Goal: Find specific page/section: Find specific page/section

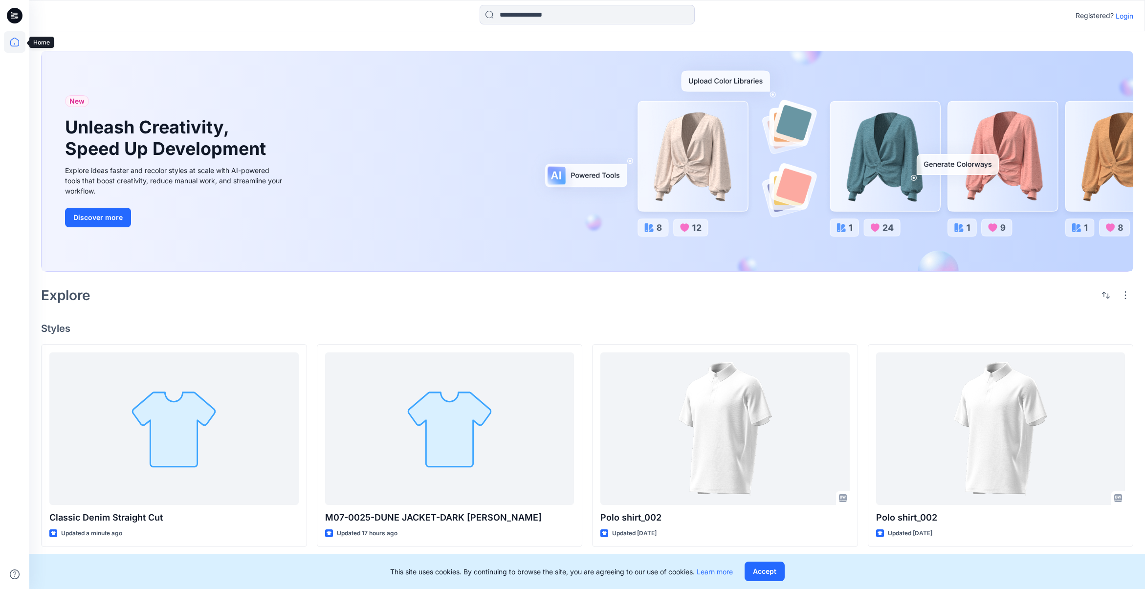
click at [17, 42] on icon at bounding box center [15, 42] width 22 height 22
click at [1119, 19] on p "Login" at bounding box center [1125, 16] width 18 height 10
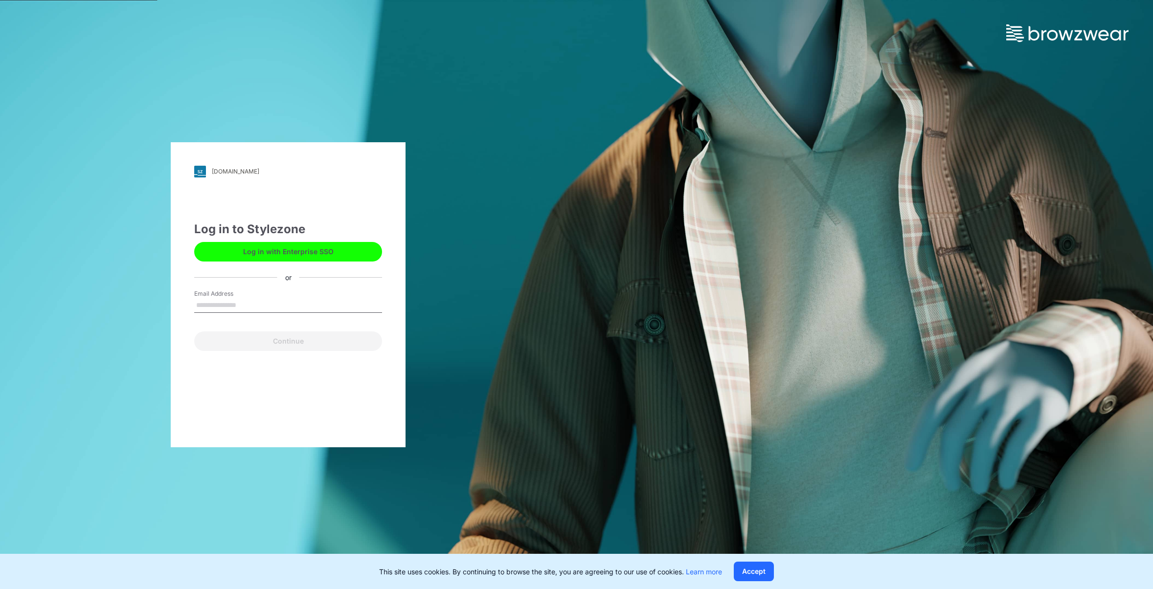
click at [277, 305] on input "Email Address" at bounding box center [288, 305] width 188 height 15
type input "**********"
click at [297, 340] on button "Continue" at bounding box center [288, 342] width 188 height 20
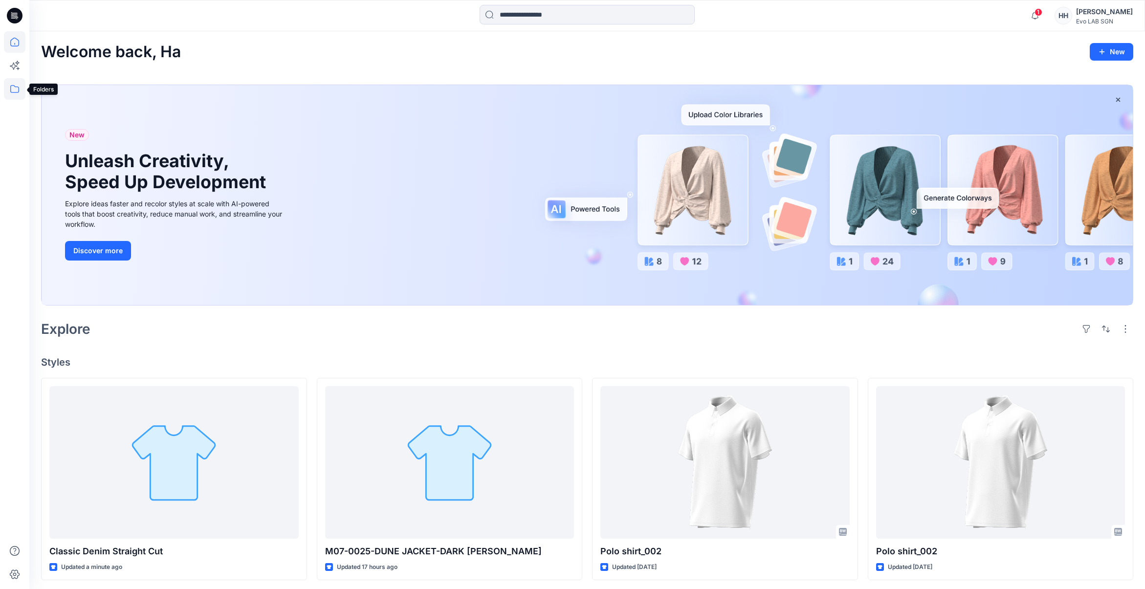
click at [15, 97] on icon at bounding box center [15, 89] width 22 height 22
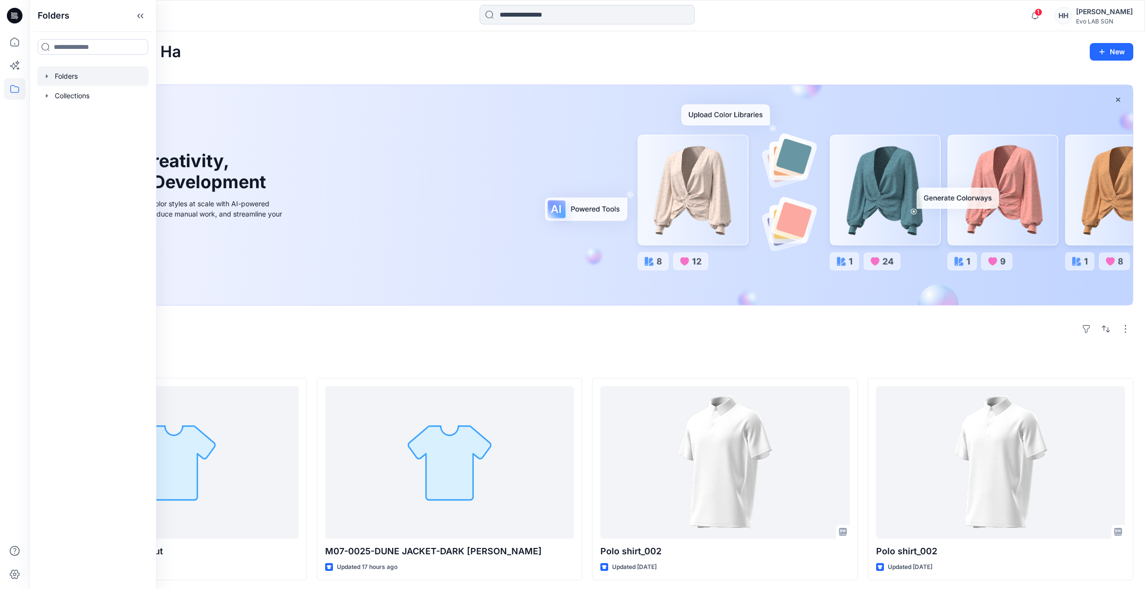
click at [93, 80] on div at bounding box center [92, 77] width 111 height 20
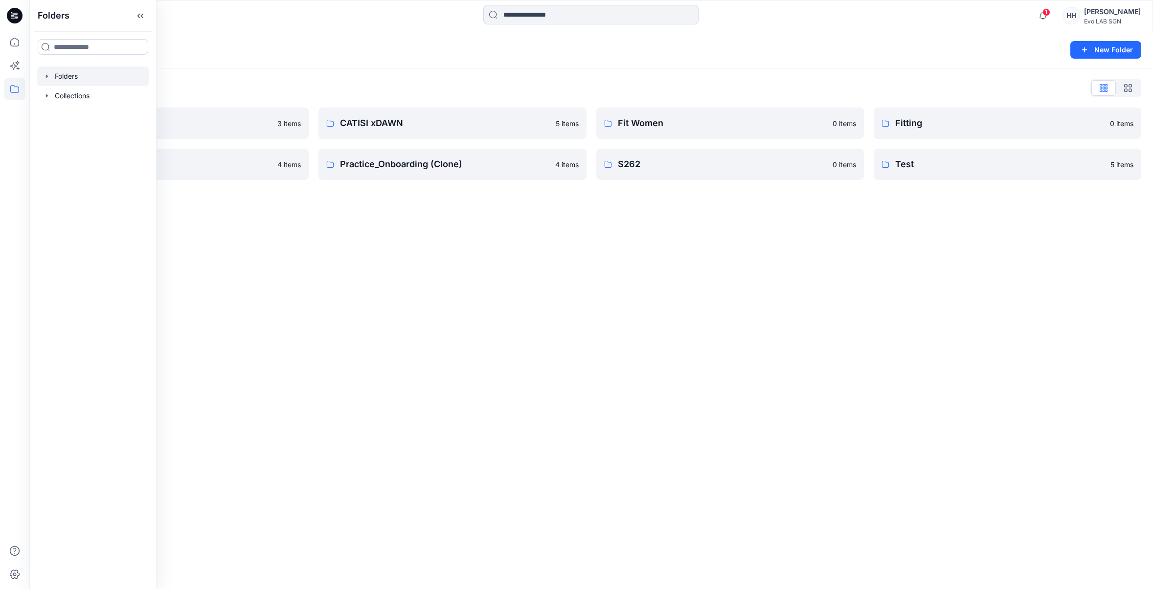
click at [482, 217] on div "Folders New Folder Folders List 3D NEW SAMPLE 3 items Practice_Onboarding 4 ite…" at bounding box center [590, 310] width 1123 height 558
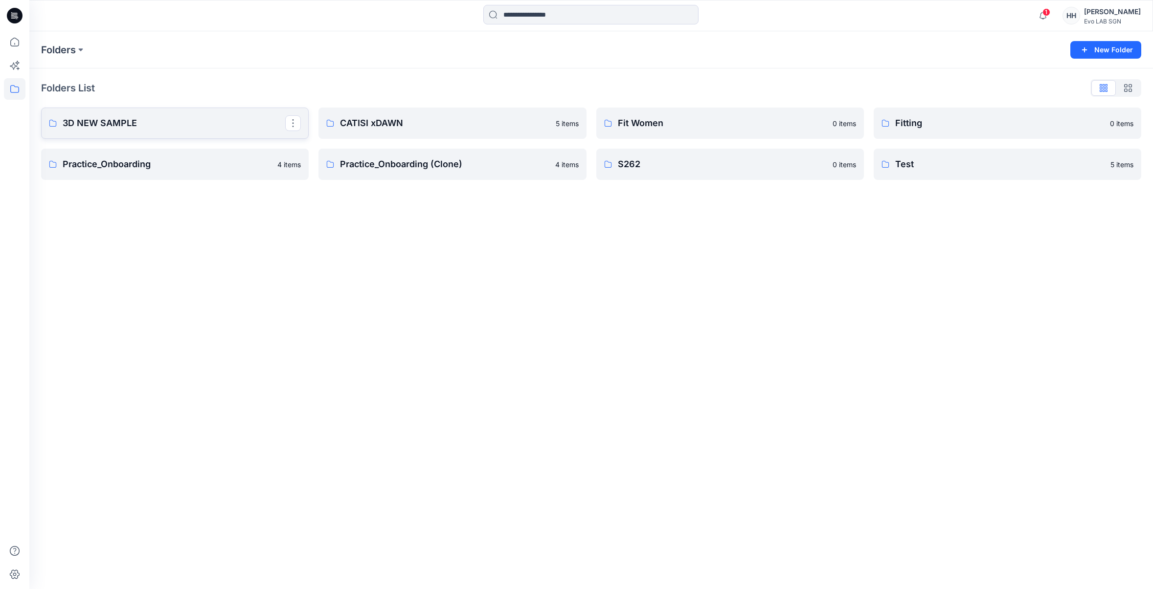
click at [187, 114] on link "3D NEW SAMPLE" at bounding box center [174, 123] width 267 height 31
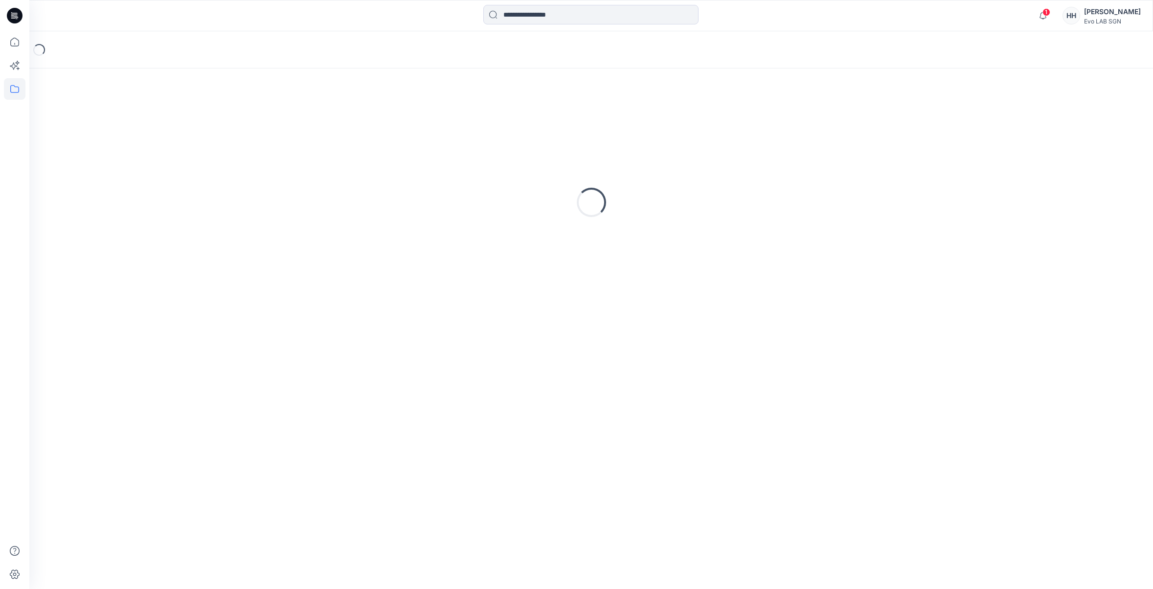
click at [187, 114] on div "Loading..." at bounding box center [591, 202] width 1100 height 245
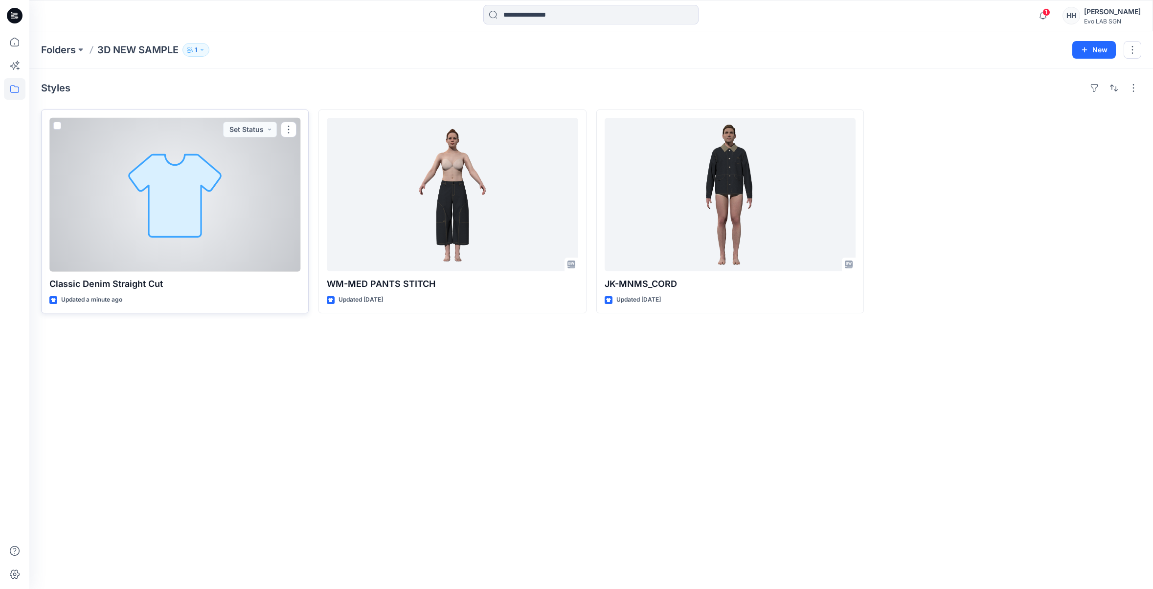
click at [197, 247] on div at bounding box center [174, 195] width 251 height 154
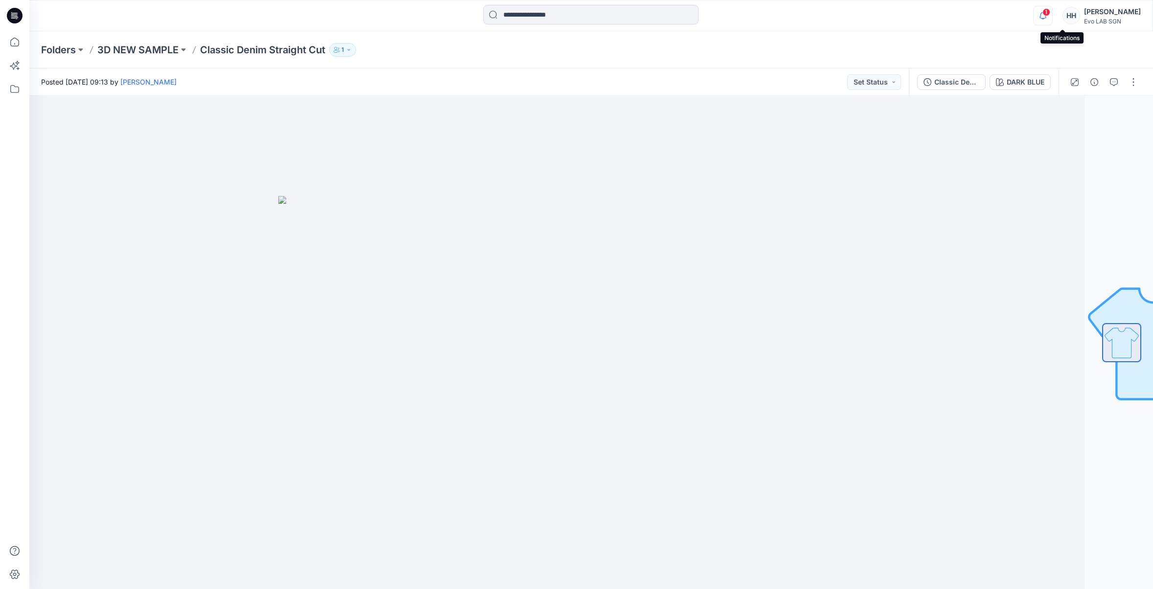
click at [1052, 12] on icon "button" at bounding box center [1042, 16] width 19 height 20
click at [822, 23] on div at bounding box center [590, 16] width 561 height 22
click at [112, 49] on p "3D NEW SAMPLE" at bounding box center [137, 50] width 81 height 14
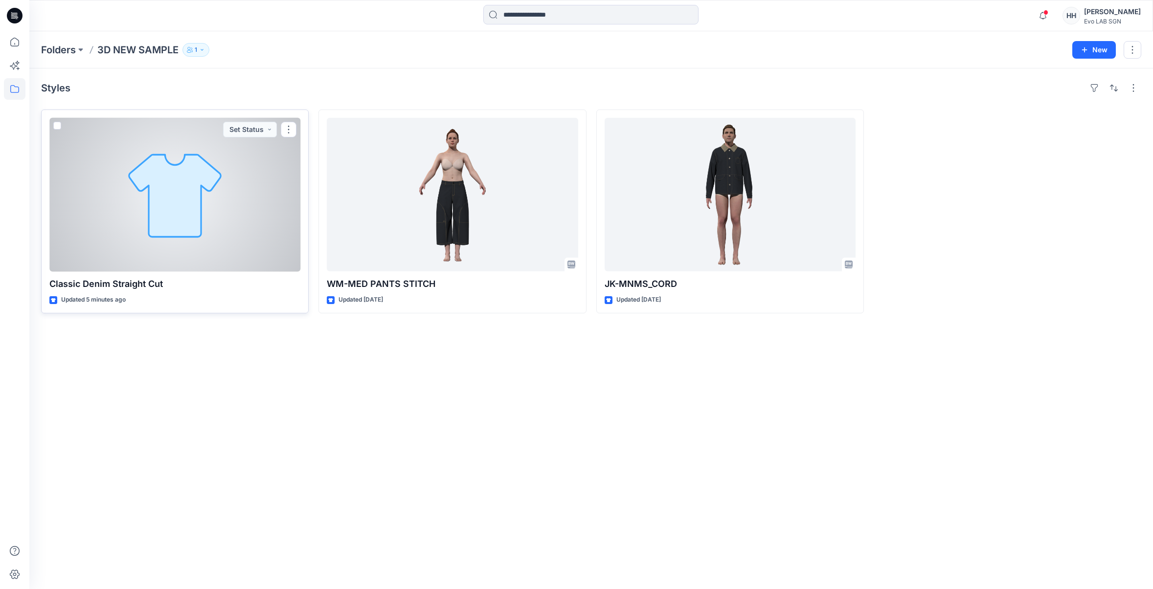
click at [175, 217] on div at bounding box center [174, 195] width 251 height 154
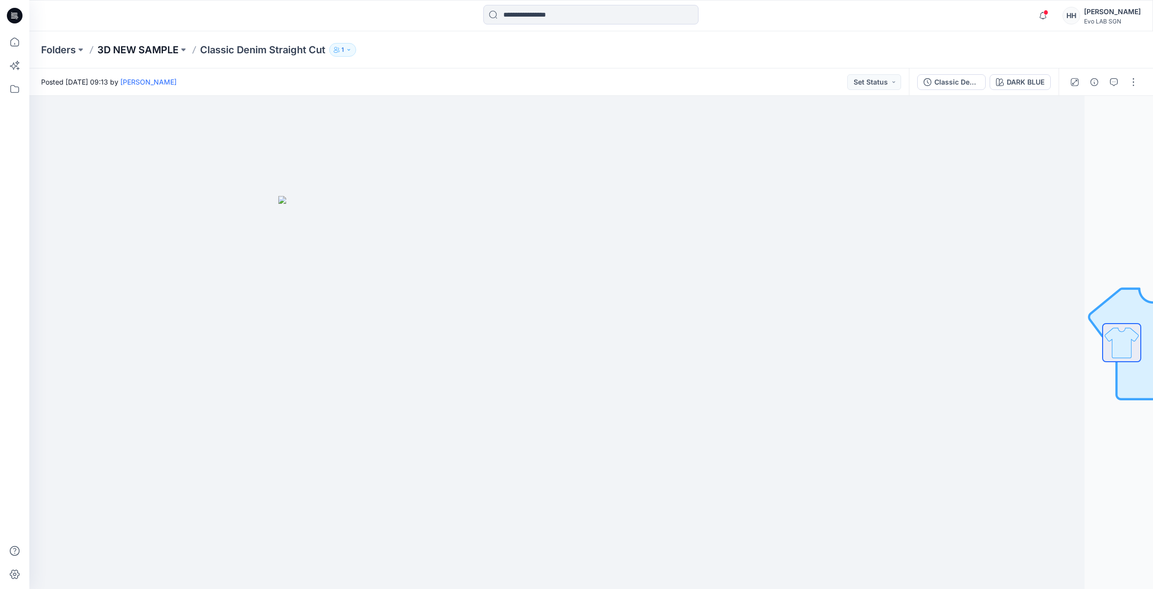
click at [145, 47] on p "3D NEW SAMPLE" at bounding box center [137, 50] width 81 height 14
